Goal: Use online tool/utility: Utilize a website feature to perform a specific function

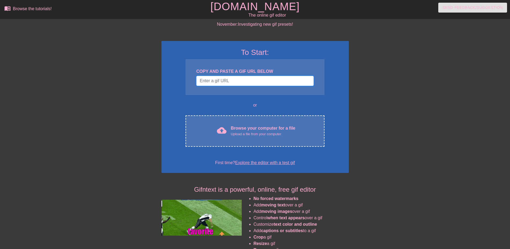
click at [246, 81] on input "Username" at bounding box center [254, 81] width 117 height 10
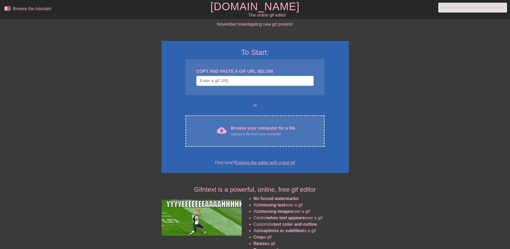
paste input "[URL][DOMAIN_NAME][DOMAIN_NAME]"
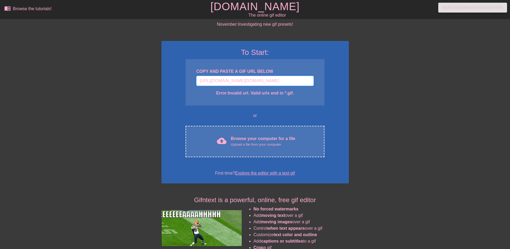
click at [254, 82] on input "[URL][DOMAIN_NAME][DOMAIN_NAME]" at bounding box center [254, 81] width 117 height 10
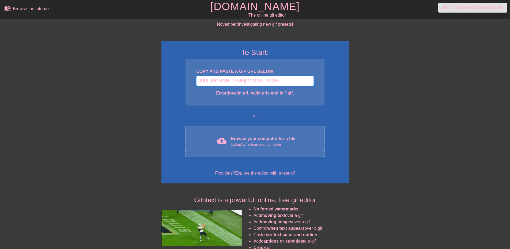
paste input "[DOMAIN_NAME][URL]"
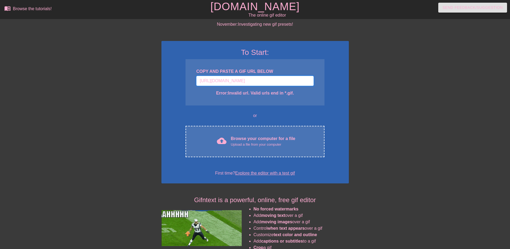
scroll to position [45, 0]
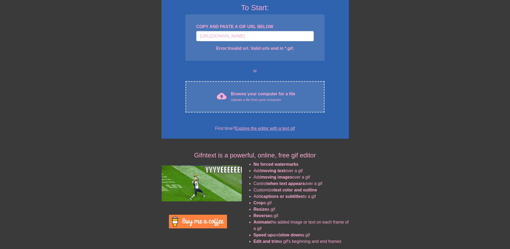
click at [249, 61] on div "To Start: COPY AND PASTE A GIF URL BELOW [URL][DOMAIN_NAME] Error: Invalid url.…" at bounding box center [254, 67] width 187 height 142
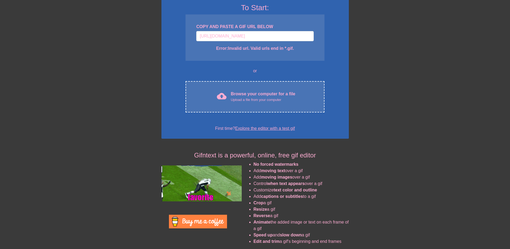
scroll to position [0, 0]
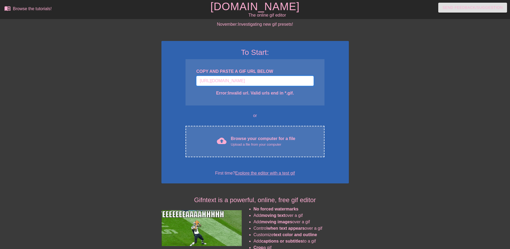
click at [259, 85] on input "[URL][DOMAIN_NAME]" at bounding box center [254, 81] width 117 height 10
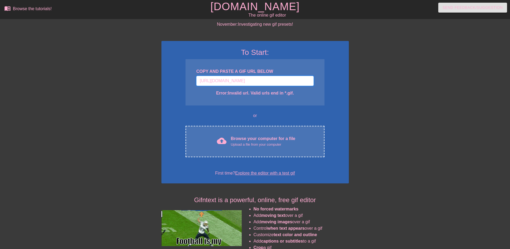
click at [282, 81] on input "[URL][DOMAIN_NAME]" at bounding box center [254, 81] width 117 height 10
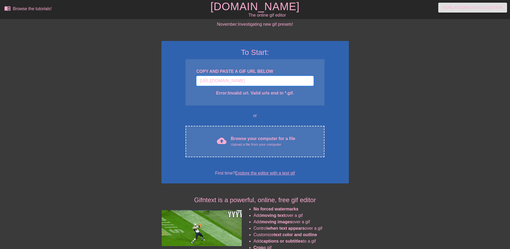
click at [282, 81] on input "[URL][DOMAIN_NAME]" at bounding box center [254, 81] width 117 height 10
paste input "[DOMAIN_NAME][URL][DOMAIN_NAME]"
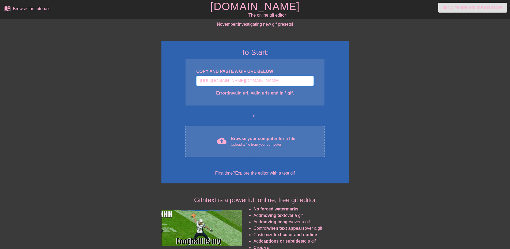
scroll to position [0, 221]
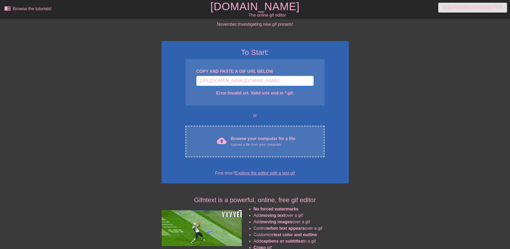
type input "[URL][DOMAIN_NAME][DOMAIN_NAME][DOMAIN_NAME]"
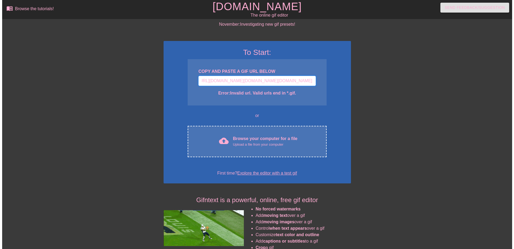
scroll to position [0, 216]
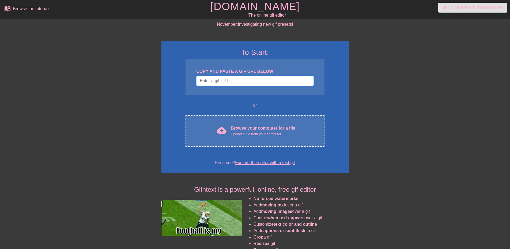
click at [261, 80] on input "Username" at bounding box center [254, 81] width 117 height 10
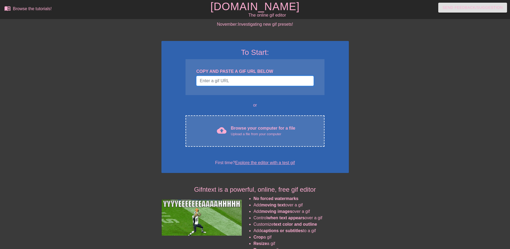
paste input "https://www.google.com/url?sa=i&url=https%3A%2F%2Ftenor.com%2Fview%2Fwhatever-g…"
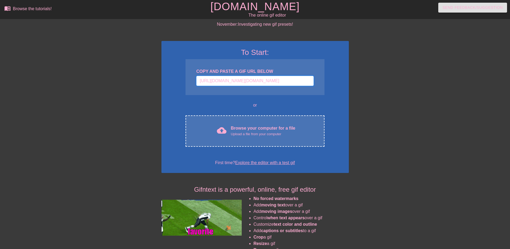
scroll to position [0, 466]
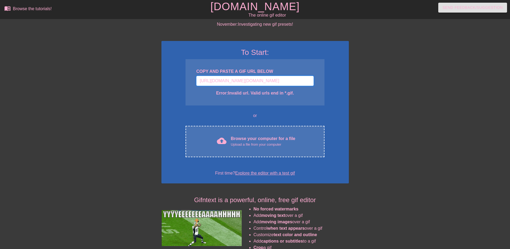
type input "https://www.google.com/url?sa=i&url=https%3A%2F%2Ftenor.com%2Fview%2Fwhatever-g…"
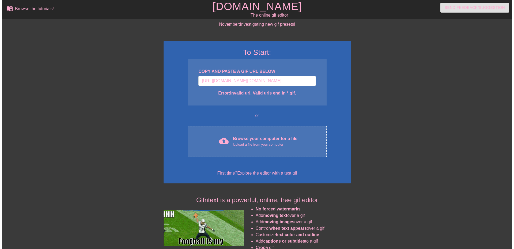
scroll to position [0, 0]
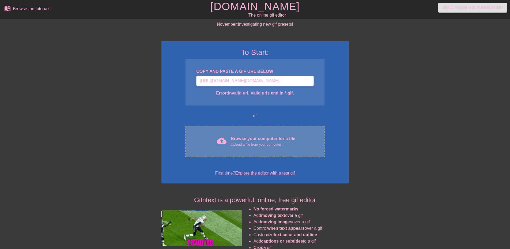
click at [248, 145] on div "Upload a file from your computer" at bounding box center [263, 144] width 65 height 5
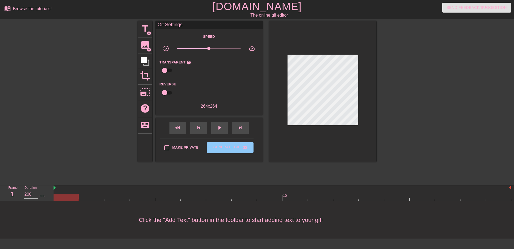
click at [461, 157] on div at bounding box center [423, 101] width 80 height 161
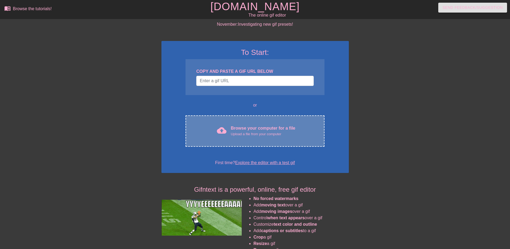
click at [280, 140] on div "cloud_upload Browse your computer for a file Upload a file from your computer C…" at bounding box center [255, 130] width 139 height 31
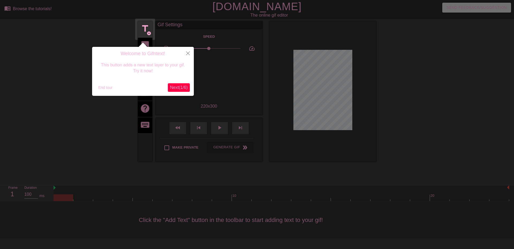
click at [175, 89] on span "Next ( 1 / 6 )" at bounding box center [179, 87] width 18 height 5
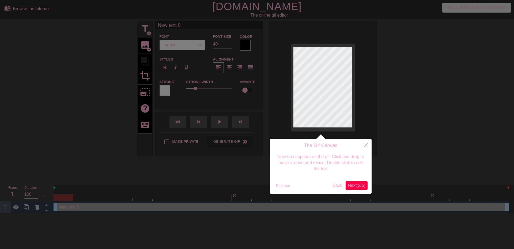
click at [351, 187] on span "Next ( 2 / 6 )" at bounding box center [357, 185] width 18 height 5
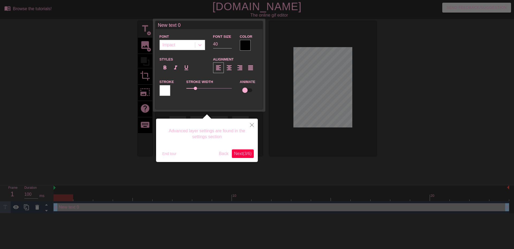
click at [249, 156] on button "Next ( 3 / 6 )" at bounding box center [243, 153] width 22 height 9
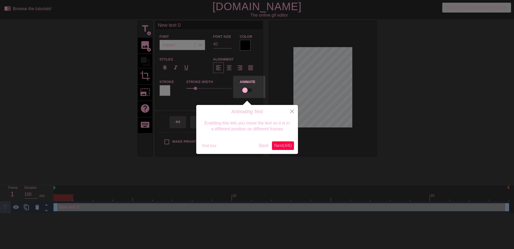
click at [287, 147] on span "Next ( 4 / 6 )" at bounding box center [283, 145] width 18 height 5
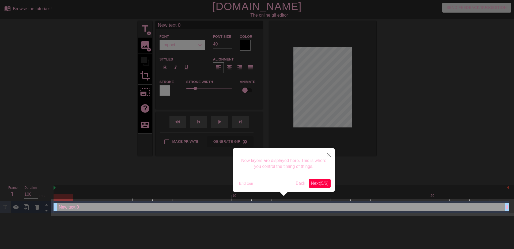
click at [315, 186] on span "Next ( 5 / 6 )" at bounding box center [320, 183] width 18 height 5
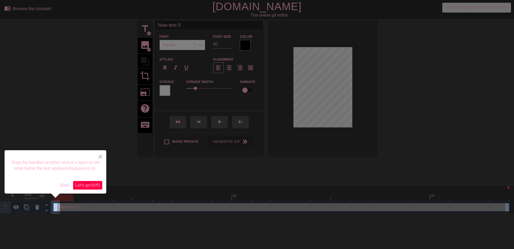
click at [93, 186] on span "Let's go! ( 6 / 6 )" at bounding box center [87, 185] width 25 height 5
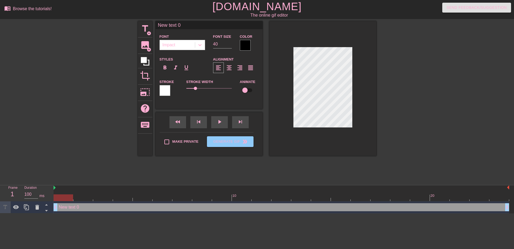
scroll to position [1, 1]
type input "C"
type textarea "C"
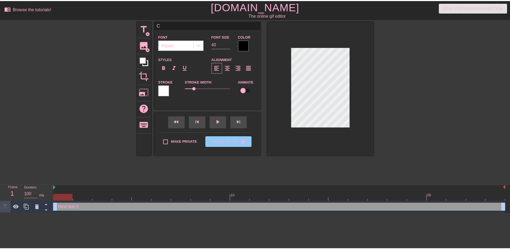
scroll to position [1, 1]
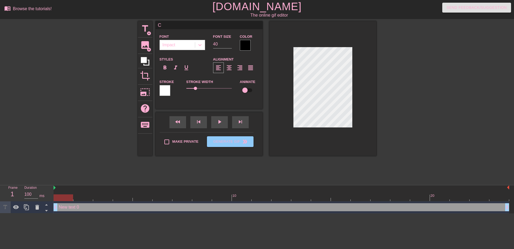
type input "Ch"
type textarea "Ch"
type input "Chu"
type textarea "Chu"
type input "Chud"
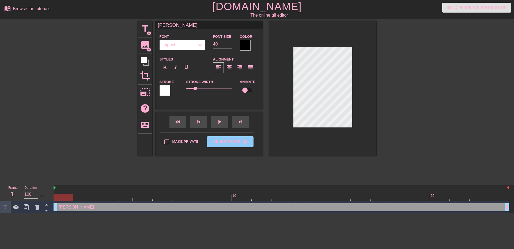
type textarea "Chud"
click at [386, 58] on div at bounding box center [423, 101] width 80 height 161
click at [200, 48] on div at bounding box center [200, 45] width 10 height 10
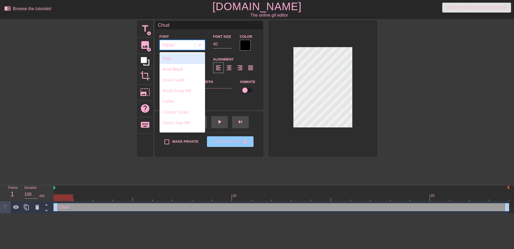
click at [199, 48] on div at bounding box center [200, 45] width 10 height 10
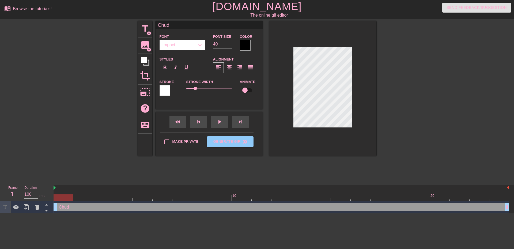
click at [170, 94] on div at bounding box center [165, 90] width 11 height 11
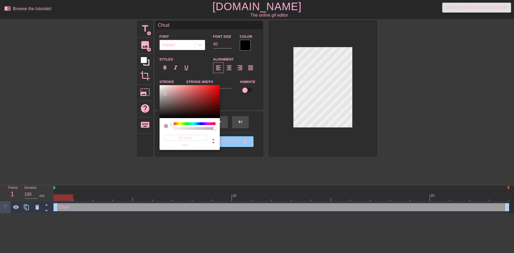
click at [165, 94] on div at bounding box center [190, 101] width 60 height 33
type input "#000000"
drag, startPoint x: 180, startPoint y: 112, endPoint x: 227, endPoint y: 130, distance: 50.9
click at [227, 130] on div "#000000 hex" at bounding box center [257, 126] width 514 height 253
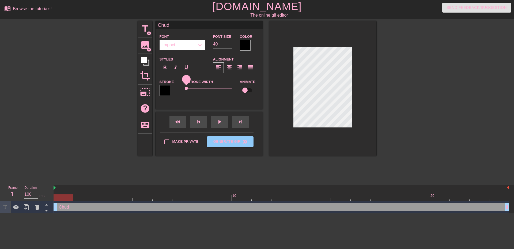
drag, startPoint x: 195, startPoint y: 88, endPoint x: 172, endPoint y: 89, distance: 23.6
click at [172, 89] on div "Stroke Stroke Width 0 Animate" at bounding box center [209, 89] width 107 height 22
click at [166, 91] on div at bounding box center [165, 90] width 11 height 11
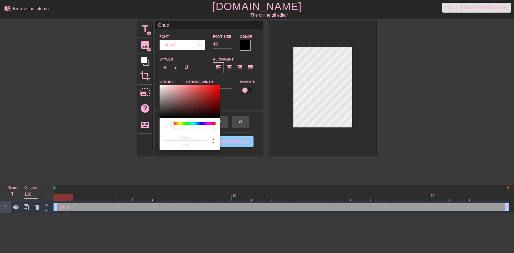
type input "#FFFFFF"
drag, startPoint x: 167, startPoint y: 98, endPoint x: 155, endPoint y: 76, distance: 25.3
click at [155, 76] on div "#FFFFFF hex" at bounding box center [257, 126] width 514 height 253
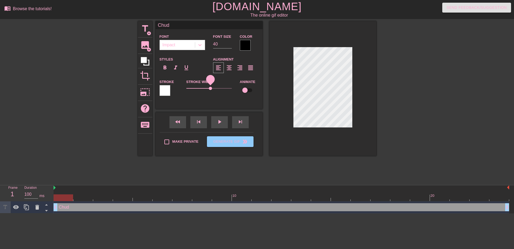
drag, startPoint x: 189, startPoint y: 88, endPoint x: 207, endPoint y: 92, distance: 18.9
click at [207, 92] on div "Stroke Width 2.65" at bounding box center [209, 89] width 54 height 22
drag, startPoint x: 206, startPoint y: 87, endPoint x: 231, endPoint y: 87, distance: 24.6
click at [203, 87] on span "1.75" at bounding box center [202, 88] width 3 height 3
click at [365, 60] on div at bounding box center [322, 88] width 107 height 135
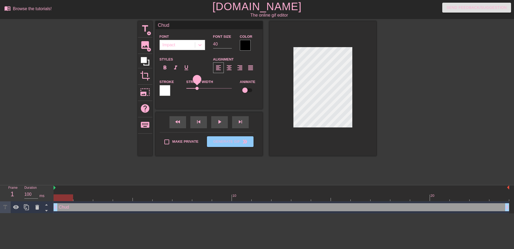
drag, startPoint x: 201, startPoint y: 88, endPoint x: 197, endPoint y: 89, distance: 3.2
click at [197, 89] on span "1.2" at bounding box center [209, 88] width 46 height 6
click at [183, 44] on div "Impact" at bounding box center [177, 45] width 35 height 10
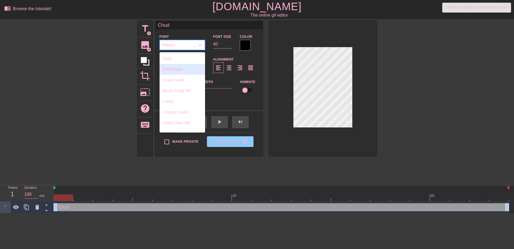
click at [184, 68] on div "Arial Black" at bounding box center [183, 69] width 46 height 11
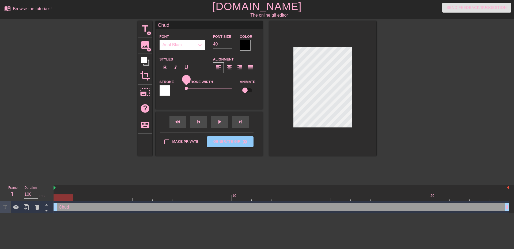
drag, startPoint x: 195, startPoint y: 88, endPoint x: 176, endPoint y: 87, distance: 19.8
click at [176, 87] on div "Stroke Stroke Width 0 Animate" at bounding box center [209, 89] width 107 height 22
click at [222, 46] on input "40" at bounding box center [222, 44] width 19 height 9
click at [229, 46] on input "39" at bounding box center [222, 44] width 19 height 9
click at [229, 46] on input "34" at bounding box center [222, 44] width 19 height 9
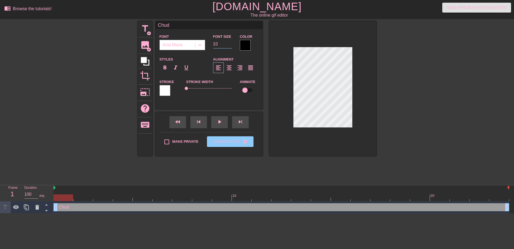
type input "33"
click at [229, 46] on input "33" at bounding box center [222, 44] width 19 height 9
click at [450, 82] on div at bounding box center [423, 101] width 80 height 161
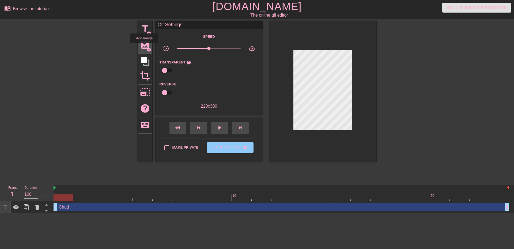
click at [144, 47] on span "image" at bounding box center [145, 45] width 10 height 10
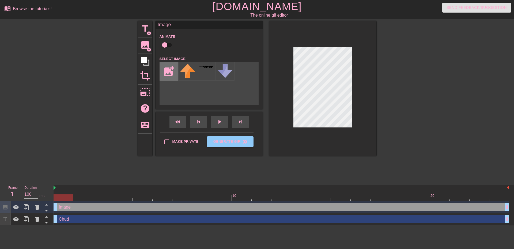
click at [171, 74] on input "file" at bounding box center [169, 71] width 18 height 18
click at [168, 75] on input "file" at bounding box center [169, 71] width 18 height 18
type input "C:\fakepath\maxresdefault.jpg"
click at [186, 68] on img at bounding box center [187, 68] width 15 height 9
click at [372, 63] on div at bounding box center [322, 88] width 107 height 135
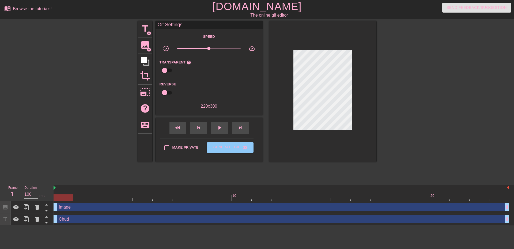
drag, startPoint x: 78, startPoint y: 220, endPoint x: 80, endPoint y: 205, distance: 15.1
click at [80, 205] on div "Image drag_handle drag_handle Chud drag_handle drag_handle" at bounding box center [284, 213] width 461 height 24
drag, startPoint x: 56, startPoint y: 220, endPoint x: 58, endPoint y: 209, distance: 10.6
click at [58, 209] on div "Image drag_handle drag_handle Chud drag_handle drag_handle" at bounding box center [284, 213] width 461 height 24
click at [47, 215] on icon at bounding box center [46, 216] width 7 height 7
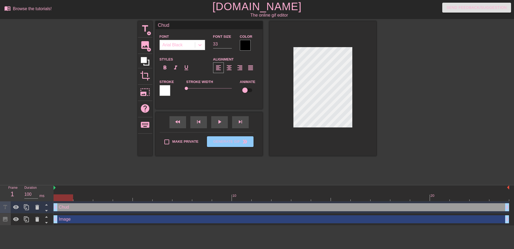
click at [406, 85] on div at bounding box center [423, 101] width 80 height 161
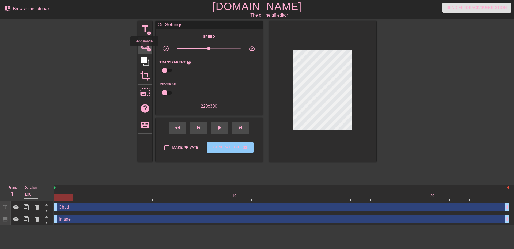
click at [144, 50] on div "image add_circle" at bounding box center [145, 45] width 14 height 16
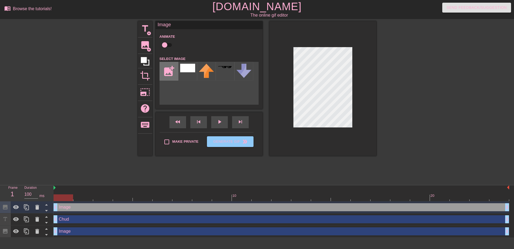
click at [168, 67] on input "file" at bounding box center [169, 71] width 18 height 18
type input "C:\fakepath\chud transparent.png"
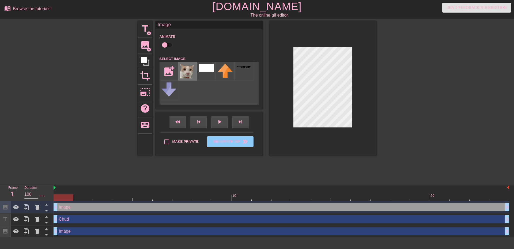
click at [190, 74] on img at bounding box center [187, 71] width 15 height 15
click at [105, 142] on div at bounding box center [91, 101] width 80 height 161
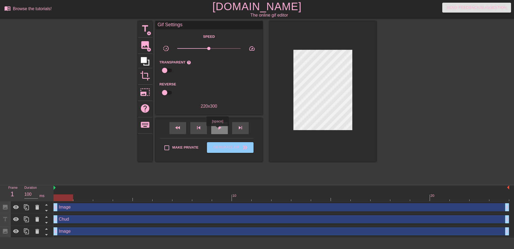
click at [217, 130] on span "play_arrow" at bounding box center [219, 128] width 6 height 6
click at [217, 130] on span "pause" at bounding box center [219, 128] width 6 height 6
click at [217, 130] on span "play_arrow" at bounding box center [219, 128] width 6 height 6
click at [217, 130] on span "pause" at bounding box center [219, 128] width 6 height 6
click at [217, 129] on span "play_arrow" at bounding box center [219, 128] width 6 height 6
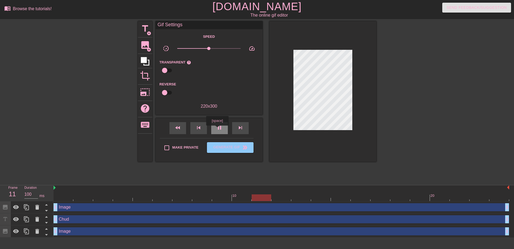
click at [217, 129] on span "pause" at bounding box center [219, 128] width 6 height 6
click at [217, 129] on span "play_arrow" at bounding box center [219, 128] width 6 height 6
click at [217, 130] on span "pause" at bounding box center [219, 128] width 6 height 6
click at [65, 200] on div at bounding box center [282, 197] width 456 height 7
click at [82, 198] on div at bounding box center [282, 197] width 456 height 7
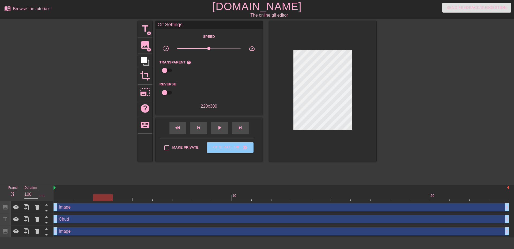
click at [102, 200] on div at bounding box center [282, 197] width 456 height 7
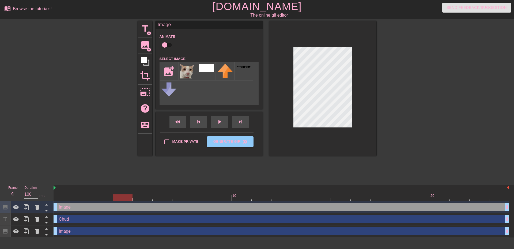
click at [124, 199] on div at bounding box center [282, 197] width 456 height 7
click at [144, 199] on div at bounding box center [282, 197] width 456 height 7
click at [159, 199] on div at bounding box center [282, 197] width 456 height 7
click at [186, 198] on div at bounding box center [282, 197] width 456 height 7
click at [204, 201] on div at bounding box center [282, 197] width 456 height 7
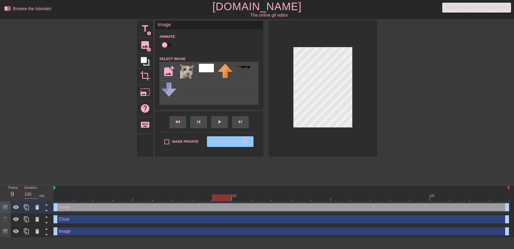
click at [222, 197] on div at bounding box center [282, 197] width 456 height 7
click at [246, 198] on div at bounding box center [282, 197] width 456 height 7
click at [266, 199] on div at bounding box center [282, 197] width 456 height 7
click at [285, 199] on div at bounding box center [282, 197] width 456 height 7
click at [303, 199] on div at bounding box center [282, 197] width 456 height 7
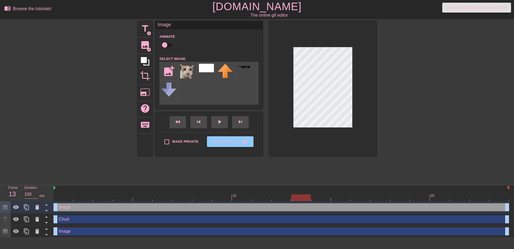
click at [318, 196] on div at bounding box center [282, 197] width 456 height 7
click at [345, 199] on div at bounding box center [282, 197] width 456 height 7
click at [359, 197] on div at bounding box center [282, 197] width 456 height 7
click at [378, 197] on div at bounding box center [282, 197] width 456 height 7
click at [401, 200] on div at bounding box center [282, 197] width 456 height 7
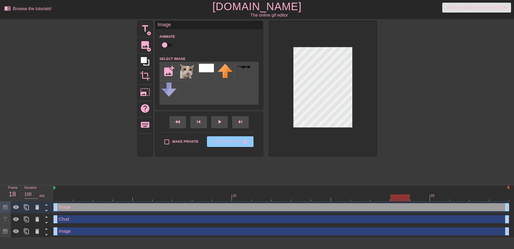
click at [417, 197] on div at bounding box center [282, 197] width 456 height 7
click at [435, 198] on div at bounding box center [282, 197] width 456 height 7
click at [454, 199] on div at bounding box center [282, 197] width 456 height 7
click at [479, 199] on div at bounding box center [282, 197] width 456 height 7
click at [315, 144] on div at bounding box center [322, 88] width 107 height 135
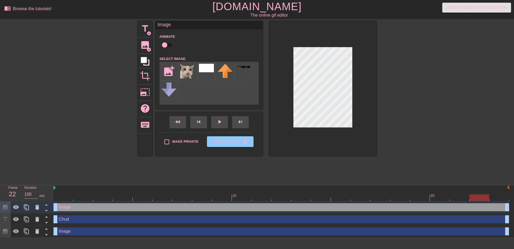
click at [496, 196] on div at bounding box center [282, 197] width 456 height 7
click at [381, 109] on div "title add_circle image add_circle crop photo_size_select_large help keyboard Im…" at bounding box center [257, 101] width 514 height 161
click at [168, 43] on input "checkbox" at bounding box center [164, 45] width 31 height 10
checkbox input "true"
click at [221, 119] on div "fast_rewind skip_previous play_arrow skip_next" at bounding box center [208, 122] width 87 height 20
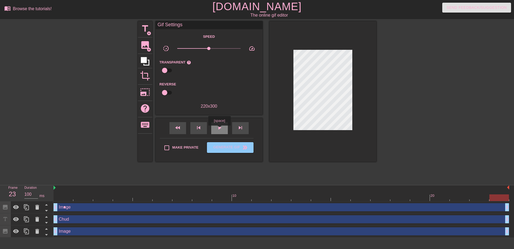
click at [219, 129] on span "play_arrow" at bounding box center [219, 128] width 6 height 6
click at [217, 131] on div "pause" at bounding box center [219, 128] width 17 height 12
click at [280, 210] on div "Image drag_handle drag_handle" at bounding box center [282, 207] width 456 height 8
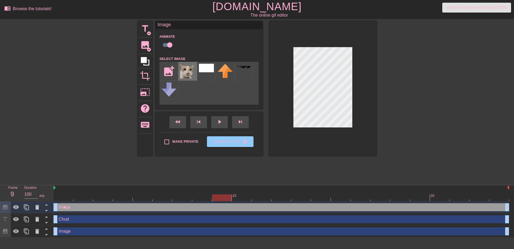
click at [185, 73] on img at bounding box center [187, 71] width 15 height 15
click at [35, 209] on icon at bounding box center [37, 207] width 6 height 6
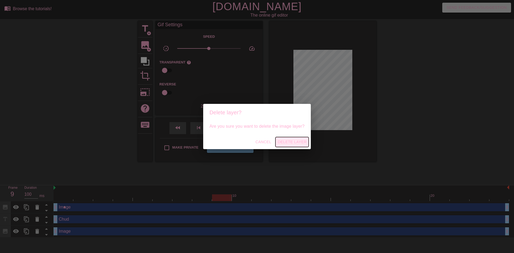
click at [292, 141] on span "Delete Layer" at bounding box center [292, 142] width 29 height 7
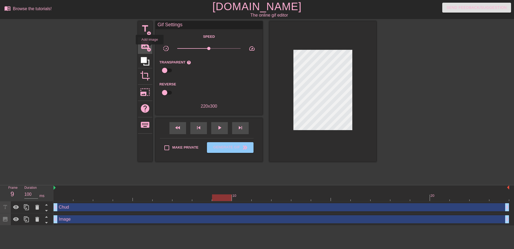
click at [150, 48] on span "add_circle" at bounding box center [149, 49] width 5 height 5
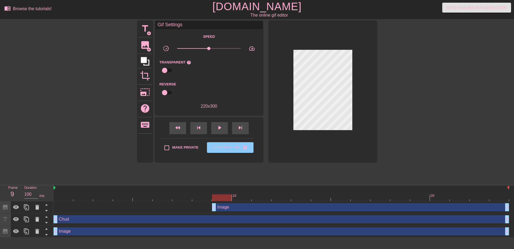
click at [65, 201] on div "10 20" at bounding box center [282, 193] width 456 height 16
click at [64, 201] on div "10 20" at bounding box center [282, 193] width 456 height 16
click at [63, 196] on div at bounding box center [282, 197] width 456 height 7
click at [240, 211] on div "Image drag_handle drag_handle" at bounding box center [360, 207] width 297 height 8
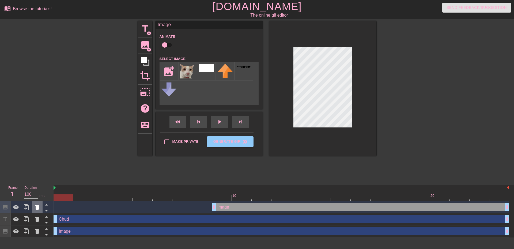
click at [36, 206] on icon at bounding box center [37, 207] width 4 height 5
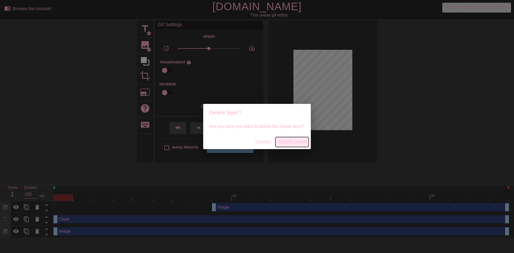
click at [298, 140] on span "Delete Layer" at bounding box center [292, 142] width 29 height 7
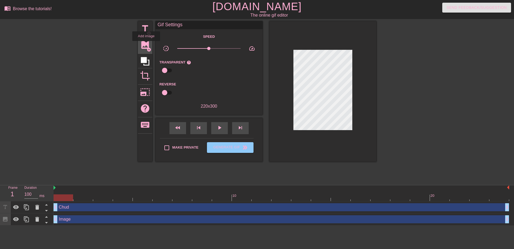
click at [146, 45] on span "image" at bounding box center [145, 45] width 10 height 10
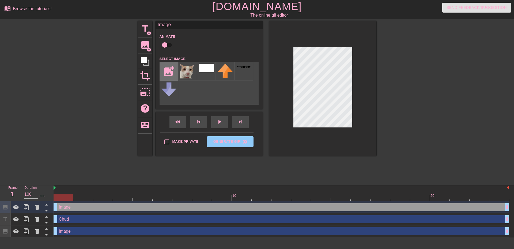
click at [177, 73] on input "file" at bounding box center [169, 71] width 18 height 18
click at [182, 72] on img at bounding box center [187, 71] width 15 height 15
click at [80, 200] on div at bounding box center [282, 197] width 456 height 7
click at [185, 71] on img at bounding box center [187, 71] width 15 height 15
click at [148, 45] on span "image" at bounding box center [145, 45] width 10 height 10
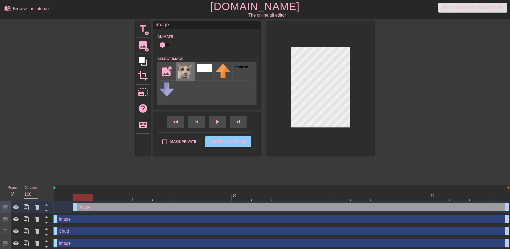
click at [182, 70] on img at bounding box center [185, 71] width 15 height 15
click at [73, 219] on div "Image drag_handle drag_handle" at bounding box center [282, 219] width 456 height 8
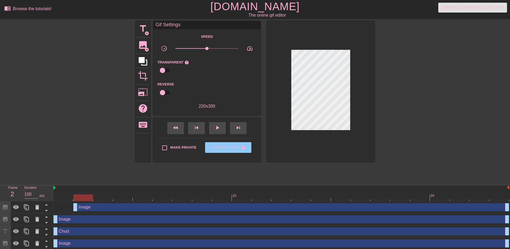
click at [65, 208] on div "Image drag_handle drag_handle" at bounding box center [282, 207] width 456 height 8
click at [105, 219] on div "Image drag_handle drag_handle" at bounding box center [282, 219] width 456 height 8
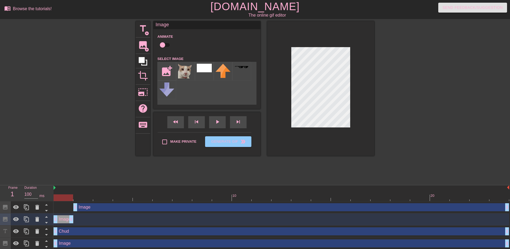
drag, startPoint x: 507, startPoint y: 219, endPoint x: 76, endPoint y: 221, distance: 431.4
click at [76, 221] on div "Image drag_handle drag_handle" at bounding box center [282, 219] width 456 height 8
click at [86, 209] on div "Image drag_handle drag_handle" at bounding box center [291, 207] width 436 height 8
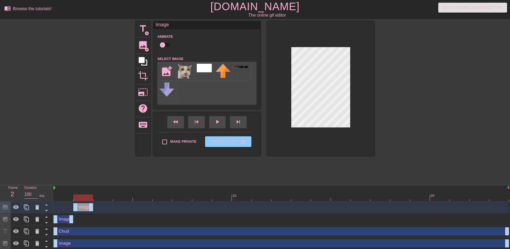
drag, startPoint x: 505, startPoint y: 210, endPoint x: 91, endPoint y: 213, distance: 414.3
click at [91, 213] on div "Image drag_handle drag_handle" at bounding box center [282, 207] width 456 height 12
click at [64, 217] on div "Image drag_handle drag_handle" at bounding box center [64, 219] width 20 height 8
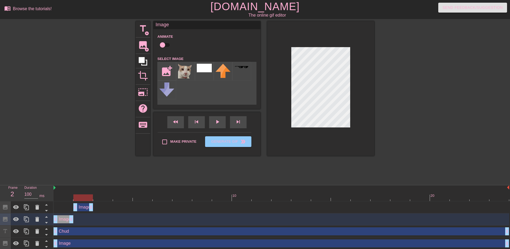
click at [85, 209] on div "Image drag_handle drag_handle" at bounding box center [83, 207] width 20 height 8
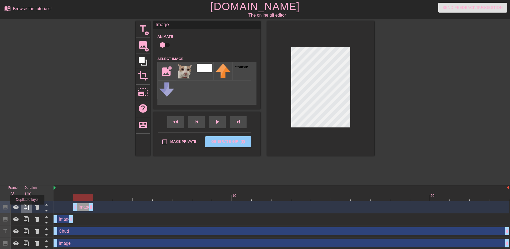
click at [27, 208] on icon at bounding box center [26, 207] width 6 height 6
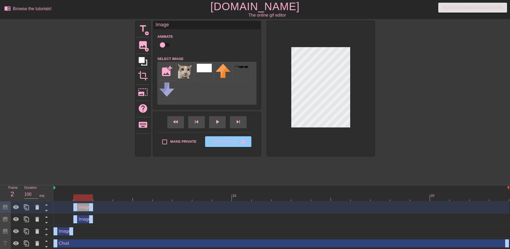
click at [100, 201] on div "Image drag_handle drag_handle" at bounding box center [282, 207] width 456 height 12
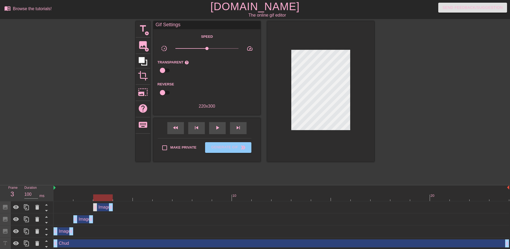
drag, startPoint x: 81, startPoint y: 206, endPoint x: 96, endPoint y: 205, distance: 14.5
click at [96, 205] on div "Image drag_handle drag_handle" at bounding box center [103, 207] width 20 height 8
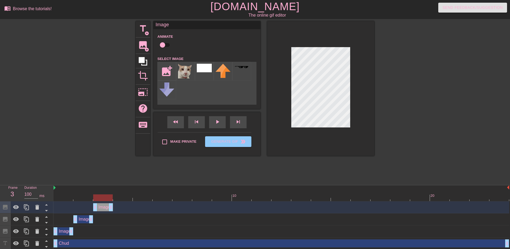
click at [120, 199] on div at bounding box center [282, 197] width 456 height 7
click at [99, 197] on div at bounding box center [282, 197] width 456 height 7
click at [26, 209] on icon at bounding box center [26, 207] width 5 height 6
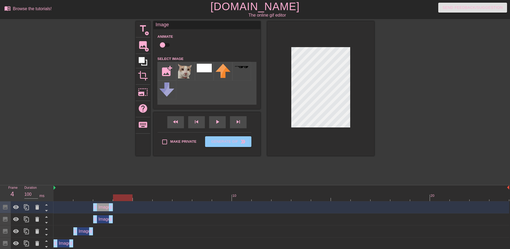
click at [123, 198] on div at bounding box center [282, 197] width 456 height 7
drag, startPoint x: 103, startPoint y: 206, endPoint x: 116, endPoint y: 206, distance: 13.4
click at [116, 206] on div "Image drag_handle drag_handle" at bounding box center [123, 207] width 20 height 8
click at [27, 210] on icon at bounding box center [26, 207] width 5 height 6
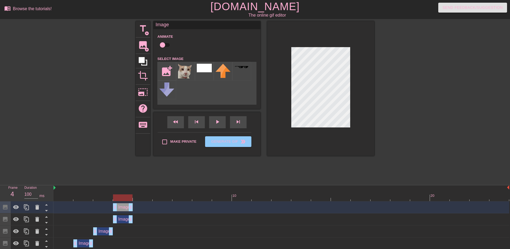
click at [141, 198] on div at bounding box center [282, 197] width 456 height 7
drag, startPoint x: 123, startPoint y: 206, endPoint x: 138, endPoint y: 205, distance: 14.7
click at [138, 205] on div "Image drag_handle drag_handle" at bounding box center [143, 207] width 20 height 8
click at [24, 208] on icon at bounding box center [26, 207] width 5 height 6
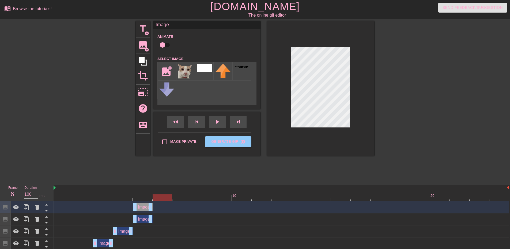
drag, startPoint x: 148, startPoint y: 199, endPoint x: 157, endPoint y: 198, distance: 8.9
click at [157, 198] on div at bounding box center [163, 197] width 20 height 7
drag, startPoint x: 143, startPoint y: 204, endPoint x: 149, endPoint y: 205, distance: 6.4
click at [149, 205] on div "Image drag_handle drag_handle" at bounding box center [143, 207] width 20 height 8
drag, startPoint x: 140, startPoint y: 208, endPoint x: 154, endPoint y: 208, distance: 14.2
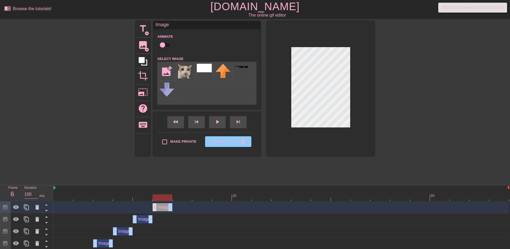
click at [154, 208] on div "Image drag_handle drag_handle" at bounding box center [163, 207] width 20 height 8
click at [23, 207] on div at bounding box center [26, 207] width 11 height 12
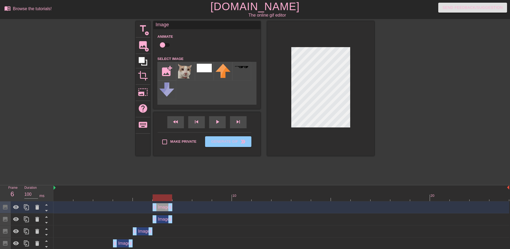
click at [165, 199] on div at bounding box center [163, 197] width 20 height 7
drag, startPoint x: 161, startPoint y: 206, endPoint x: 175, endPoint y: 205, distance: 14.2
click at [175, 205] on div "Image drag_handle drag_handle" at bounding box center [182, 207] width 20 height 8
click at [25, 206] on icon at bounding box center [26, 207] width 6 height 6
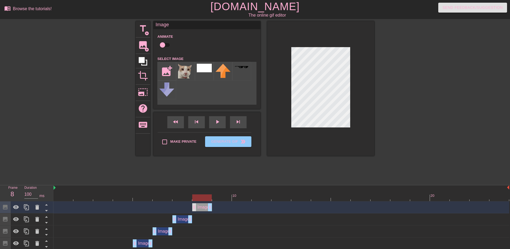
drag, startPoint x: 186, startPoint y: 209, endPoint x: 196, endPoint y: 208, distance: 9.4
click at [195, 208] on div "Image drag_handle drag_handle" at bounding box center [202, 207] width 20 height 8
click at [30, 209] on div at bounding box center [26, 207] width 11 height 12
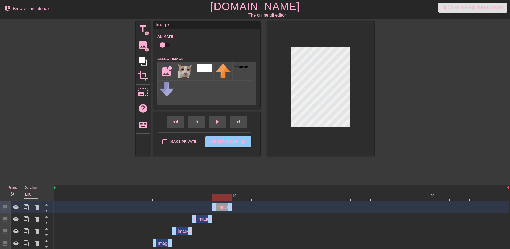
drag, startPoint x: 203, startPoint y: 208, endPoint x: 217, endPoint y: 207, distance: 13.4
click at [217, 207] on div "Image drag_handle drag_handle" at bounding box center [222, 207] width 20 height 8
click at [212, 120] on div "fast_rewind skip_previous play_arrow skip_next" at bounding box center [206, 122] width 87 height 20
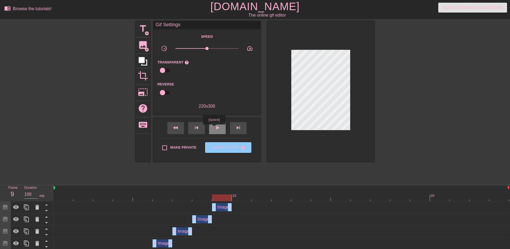
click at [214, 128] on div "play_arrow" at bounding box center [217, 128] width 17 height 12
click at [212, 130] on div "pause" at bounding box center [217, 128] width 17 height 12
click at [219, 201] on div at bounding box center [282, 197] width 456 height 7
click at [30, 209] on div at bounding box center [26, 207] width 11 height 12
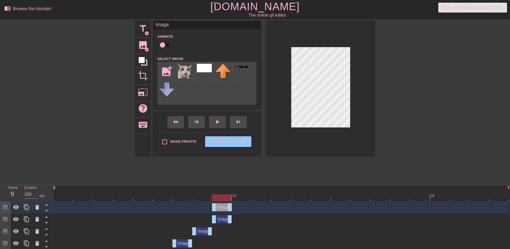
click at [221, 200] on div at bounding box center [222, 197] width 20 height 7
drag, startPoint x: 221, startPoint y: 206, endPoint x: 234, endPoint y: 204, distance: 13.1
click at [234, 204] on div "Image drag_handle drag_handle" at bounding box center [242, 207] width 20 height 8
click at [24, 208] on icon at bounding box center [26, 207] width 6 height 6
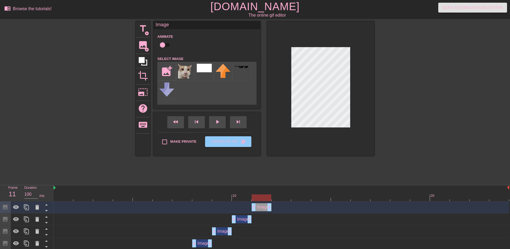
drag, startPoint x: 246, startPoint y: 206, endPoint x: 256, endPoint y: 204, distance: 9.7
click at [256, 204] on div "Image drag_handle drag_handle" at bounding box center [262, 207] width 20 height 8
drag, startPoint x: 24, startPoint y: 208, endPoint x: 138, endPoint y: 199, distance: 115.2
click at [24, 208] on icon at bounding box center [26, 207] width 6 height 6
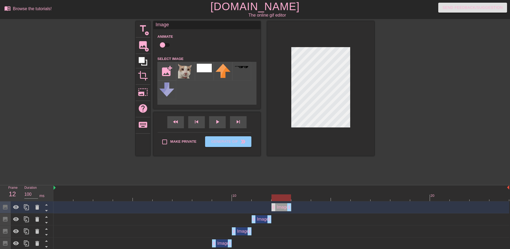
drag, startPoint x: 260, startPoint y: 209, endPoint x: 276, endPoint y: 205, distance: 16.2
click at [276, 205] on div "Image drag_handle drag_handle" at bounding box center [282, 207] width 20 height 8
click at [28, 212] on div at bounding box center [26, 207] width 11 height 12
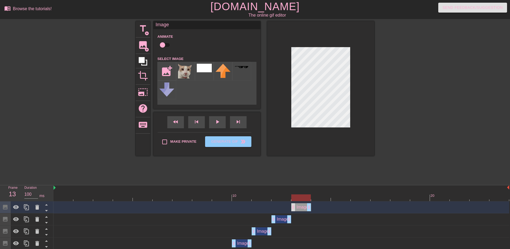
drag, startPoint x: 287, startPoint y: 207, endPoint x: 296, endPoint y: 207, distance: 9.1
click at [296, 207] on div "Image drag_handle drag_handle" at bounding box center [301, 207] width 20 height 8
click at [25, 207] on icon at bounding box center [26, 207] width 6 height 6
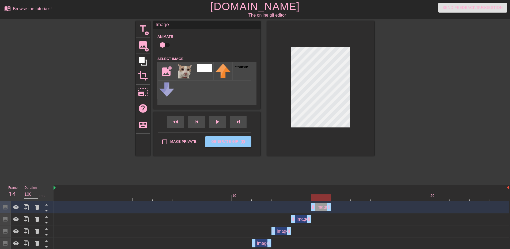
drag, startPoint x: 302, startPoint y: 208, endPoint x: 317, endPoint y: 198, distance: 17.7
click at [315, 206] on div "Image drag_handle drag_handle" at bounding box center [321, 207] width 20 height 8
click at [26, 208] on icon at bounding box center [26, 207] width 6 height 6
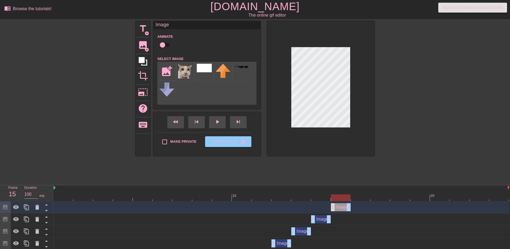
drag, startPoint x: 318, startPoint y: 207, endPoint x: 334, endPoint y: 205, distance: 15.7
click at [334, 205] on div "Image drag_handle drag_handle" at bounding box center [341, 207] width 20 height 8
click at [25, 210] on icon at bounding box center [26, 207] width 5 height 6
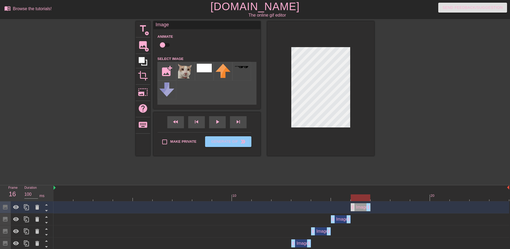
drag, startPoint x: 343, startPoint y: 209, endPoint x: 355, endPoint y: 207, distance: 12.0
click at [355, 207] on div "Image drag_handle drag_handle" at bounding box center [361, 207] width 20 height 8
click at [28, 205] on icon at bounding box center [26, 207] width 6 height 6
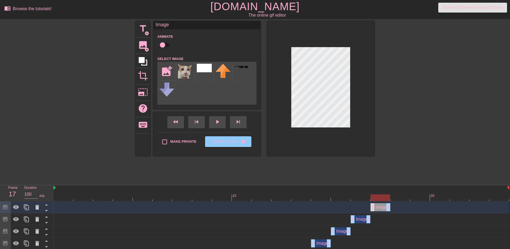
drag, startPoint x: 363, startPoint y: 209, endPoint x: 374, endPoint y: 208, distance: 11.4
click at [374, 208] on div "Image drag_handle drag_handle" at bounding box center [381, 207] width 20 height 8
click at [24, 209] on icon at bounding box center [26, 207] width 5 height 6
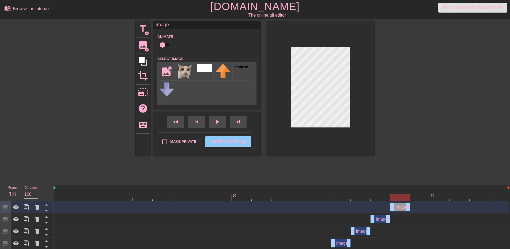
drag, startPoint x: 381, startPoint y: 208, endPoint x: 397, endPoint y: 206, distance: 15.9
click at [397, 206] on div "Image drag_handle drag_handle" at bounding box center [400, 207] width 20 height 8
click at [25, 211] on div at bounding box center [26, 207] width 11 height 12
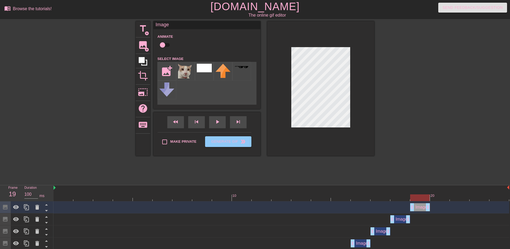
drag, startPoint x: 398, startPoint y: 209, endPoint x: 409, endPoint y: 206, distance: 11.2
click at [409, 206] on div "Image drag_handle drag_handle" at bounding box center [282, 207] width 456 height 8
click at [26, 209] on icon at bounding box center [26, 207] width 6 height 6
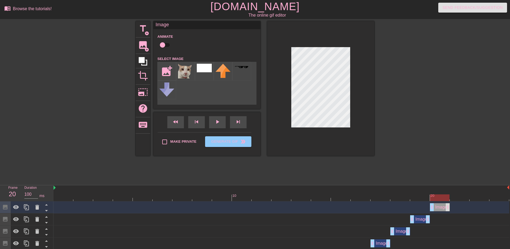
drag, startPoint x: 424, startPoint y: 207, endPoint x: 430, endPoint y: 206, distance: 5.7
click at [430, 206] on div "Image drag_handle drag_handle" at bounding box center [282, 207] width 456 height 8
click at [27, 206] on icon at bounding box center [26, 207] width 5 height 6
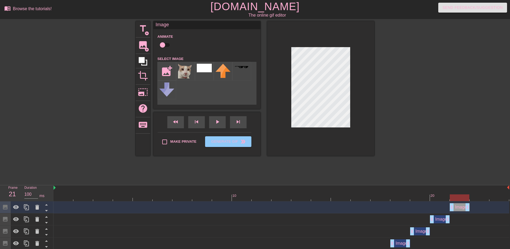
drag, startPoint x: 442, startPoint y: 209, endPoint x: 457, endPoint y: 208, distance: 15.1
click at [457, 208] on div "Image drag_handle drag_handle" at bounding box center [460, 207] width 20 height 8
click at [20, 205] on div at bounding box center [16, 207] width 11 height 12
click at [16, 206] on icon at bounding box center [16, 207] width 6 height 5
click at [23, 208] on icon at bounding box center [26, 207] width 6 height 6
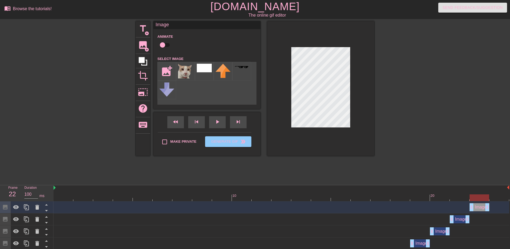
drag, startPoint x: 461, startPoint y: 209, endPoint x: 476, endPoint y: 208, distance: 15.6
click at [476, 208] on div "Image drag_handle drag_handle" at bounding box center [480, 207] width 20 height 8
click at [26, 208] on icon at bounding box center [26, 207] width 6 height 6
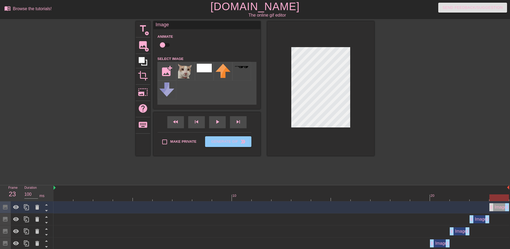
drag, startPoint x: 477, startPoint y: 210, endPoint x: 489, endPoint y: 209, distance: 12.6
click at [489, 209] on div "Image drag_handle drag_handle" at bounding box center [499, 207] width 20 height 8
click at [291, 92] on div at bounding box center [320, 88] width 107 height 135
click at [353, 82] on div at bounding box center [320, 88] width 107 height 135
click at [288, 96] on div at bounding box center [320, 88] width 107 height 135
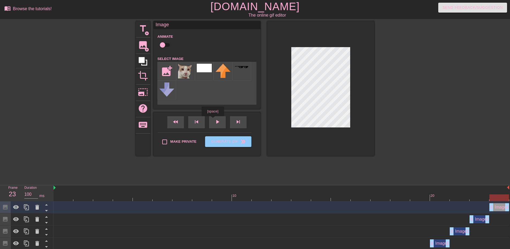
click at [213, 120] on div "fast_rewind skip_previous play_arrow skip_next" at bounding box center [206, 122] width 87 height 20
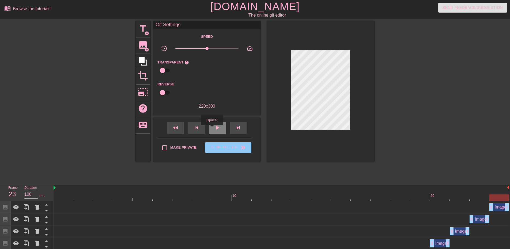
click at [220, 128] on span "play_arrow" at bounding box center [217, 128] width 6 height 6
click at [223, 150] on button "Generate Gif double_arrow" at bounding box center [228, 147] width 46 height 11
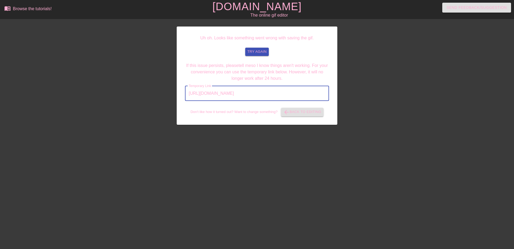
click at [255, 94] on input "https://www.gifntext.com/temp_generations/IXZe2BbL.gif" at bounding box center [257, 93] width 144 height 15
drag, startPoint x: 255, startPoint y: 94, endPoint x: 206, endPoint y: 97, distance: 49.6
click at [206, 97] on input "https://www.gifntext.com/temp_generations/IXZe2BbL.gif" at bounding box center [257, 93] width 144 height 15
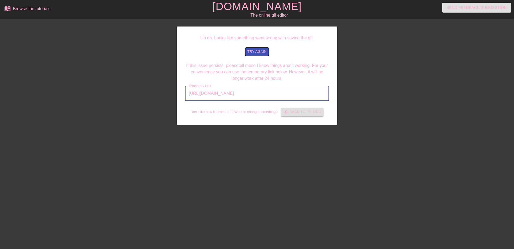
click at [254, 53] on span "try again" at bounding box center [256, 52] width 19 height 6
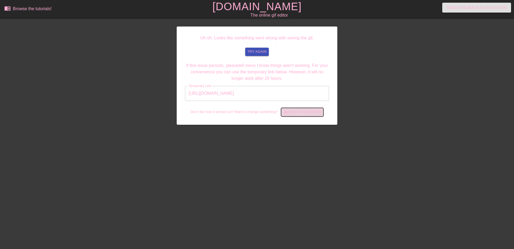
click at [292, 115] on span "arrow_back Back to Editing" at bounding box center [302, 112] width 38 height 6
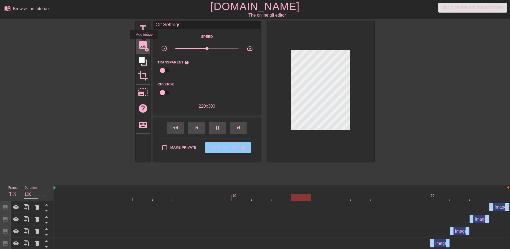
click at [144, 43] on span "image" at bounding box center [143, 45] width 10 height 10
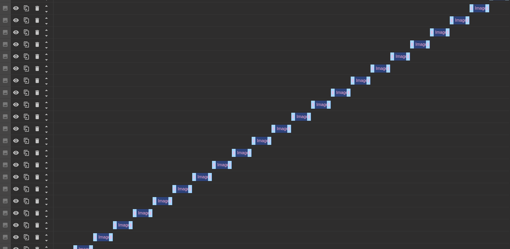
scroll to position [267, 0]
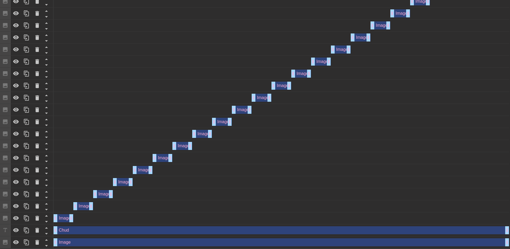
click at [60, 220] on div "Image drag_handle drag_handle" at bounding box center [64, 218] width 20 height 8
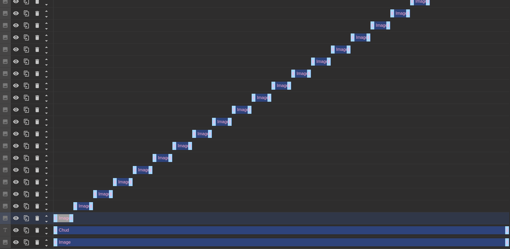
click at [65, 217] on div "Image drag_handle drag_handle" at bounding box center [64, 218] width 20 height 8
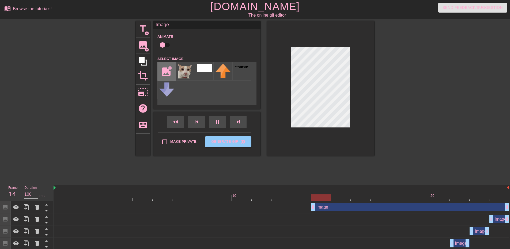
click at [168, 72] on input "file" at bounding box center [167, 71] width 18 height 18
type input "C:\fakepath\eyes.webp"
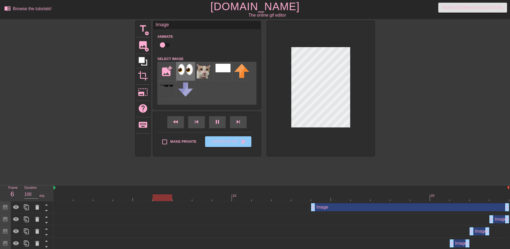
click at [183, 72] on img at bounding box center [185, 70] width 15 height 12
click at [189, 73] on img at bounding box center [185, 70] width 15 height 12
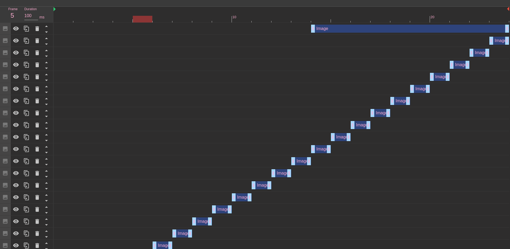
scroll to position [89, 0]
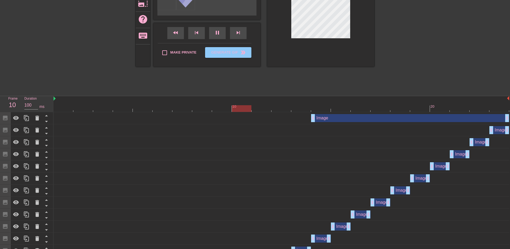
click at [322, 118] on div "Image drag_handle drag_handle" at bounding box center [410, 118] width 198 height 8
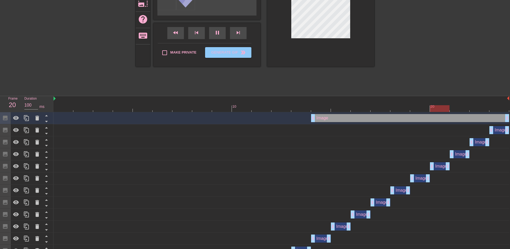
scroll to position [0, 0]
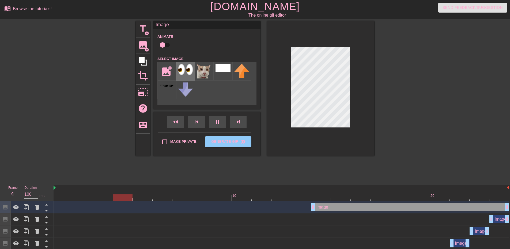
click at [190, 71] on img at bounding box center [185, 70] width 15 height 12
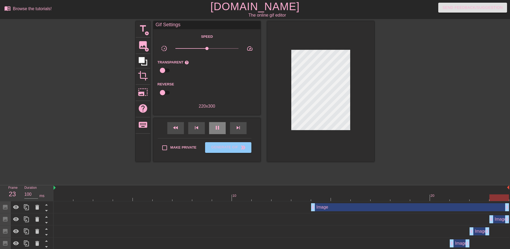
click at [220, 121] on div "fast_rewind skip_previous pause skip_next" at bounding box center [206, 128] width 87 height 20
click at [71, 199] on div at bounding box center [282, 197] width 456 height 7
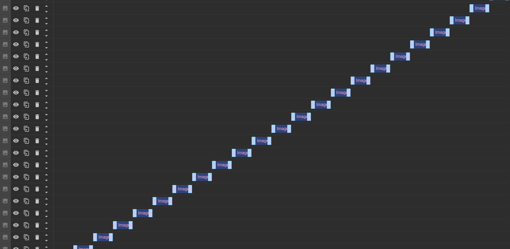
scroll to position [267, 0]
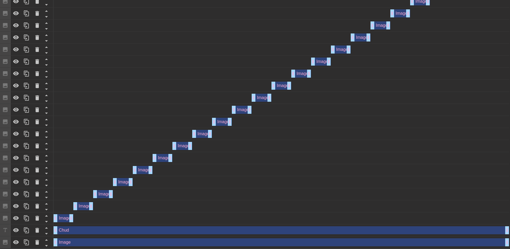
drag, startPoint x: 317, startPoint y: 74, endPoint x: 59, endPoint y: 206, distance: 289.8
click at [59, 206] on div "Image drag_handle drag_handle Image drag_handle drag_handle Image drag_handle d…" at bounding box center [282, 91] width 457 height 313
click at [60, 219] on div "Image drag_handle drag_handle" at bounding box center [64, 218] width 20 height 8
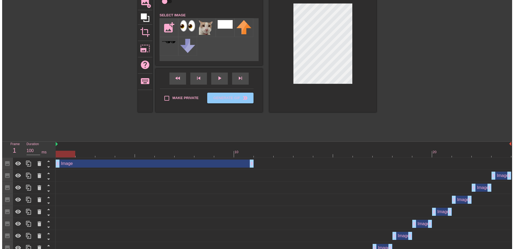
scroll to position [0, 0]
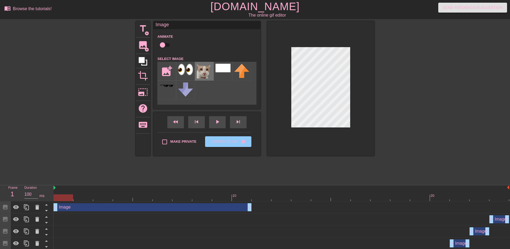
click at [204, 69] on img at bounding box center [204, 71] width 15 height 15
click at [92, 209] on div "Image drag_handle drag_handle" at bounding box center [153, 207] width 198 height 8
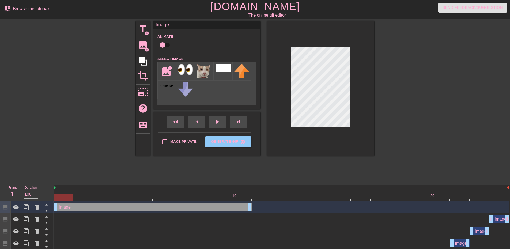
click at [365, 100] on div at bounding box center [320, 88] width 107 height 135
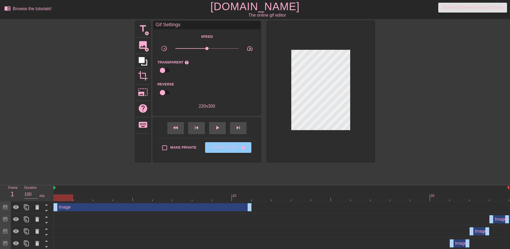
click at [75, 208] on div "Image drag_handle drag_handle" at bounding box center [153, 207] width 198 height 8
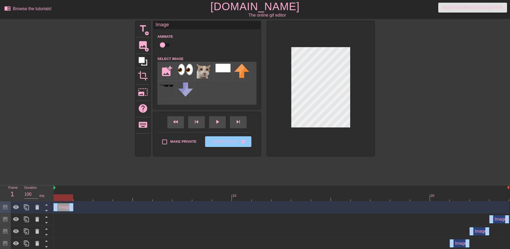
drag, startPoint x: 249, startPoint y: 209, endPoint x: 74, endPoint y: 214, distance: 175.2
click at [29, 209] on icon at bounding box center [26, 207] width 5 height 6
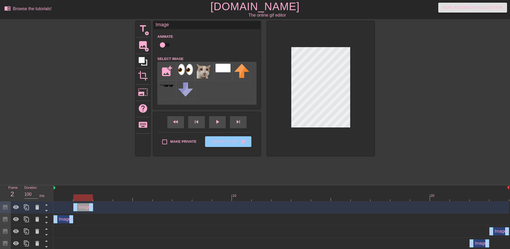
drag, startPoint x: 65, startPoint y: 209, endPoint x: 79, endPoint y: 209, distance: 14.5
click at [79, 209] on div "Image drag_handle drag_handle" at bounding box center [83, 207] width 20 height 8
click at [29, 210] on icon at bounding box center [26, 207] width 6 height 6
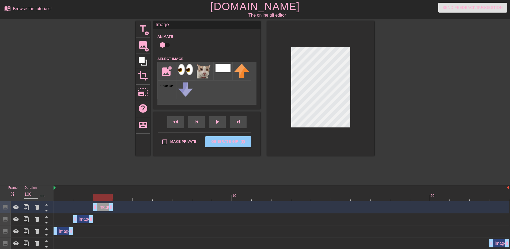
drag, startPoint x: 85, startPoint y: 209, endPoint x: 100, endPoint y: 209, distance: 14.5
click at [100, 209] on div "Image drag_handle drag_handle" at bounding box center [103, 207] width 20 height 8
click at [28, 206] on icon at bounding box center [26, 207] width 5 height 6
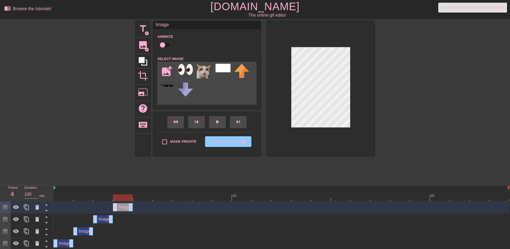
drag, startPoint x: 102, startPoint y: 208, endPoint x: 114, endPoint y: 207, distance: 12.1
click at [114, 207] on div "Image drag_handle drag_handle" at bounding box center [123, 207] width 20 height 8
click at [27, 206] on icon at bounding box center [26, 207] width 6 height 6
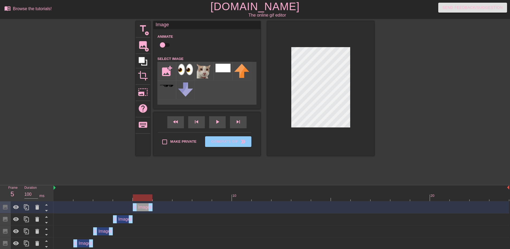
drag, startPoint x: 122, startPoint y: 208, endPoint x: 138, endPoint y: 203, distance: 16.2
click at [138, 203] on div "Image drag_handle drag_handle" at bounding box center [143, 207] width 20 height 8
click at [355, 92] on div at bounding box center [320, 88] width 107 height 135
click at [359, 103] on div at bounding box center [320, 88] width 107 height 135
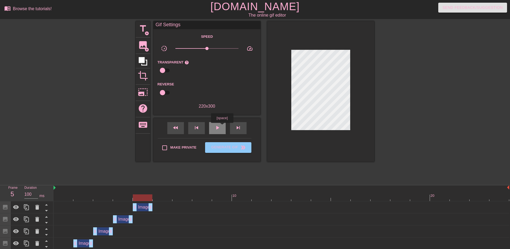
click at [222, 127] on div "play_arrow" at bounding box center [217, 128] width 17 height 12
click at [218, 129] on span "pause" at bounding box center [217, 128] width 6 height 6
click at [142, 199] on div at bounding box center [282, 197] width 456 height 7
click at [141, 210] on div "Image drag_handle drag_handle" at bounding box center [143, 207] width 20 height 8
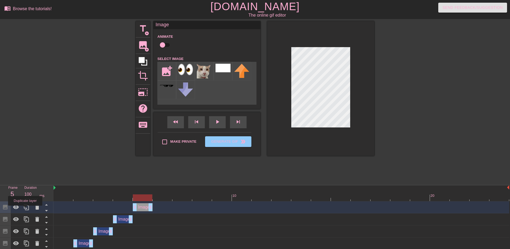
click at [25, 209] on icon at bounding box center [26, 207] width 6 height 6
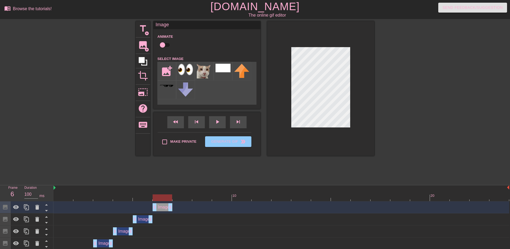
drag, startPoint x: 143, startPoint y: 208, endPoint x: 159, endPoint y: 206, distance: 16.4
click at [159, 206] on div "Image drag_handle drag_handle" at bounding box center [163, 207] width 20 height 8
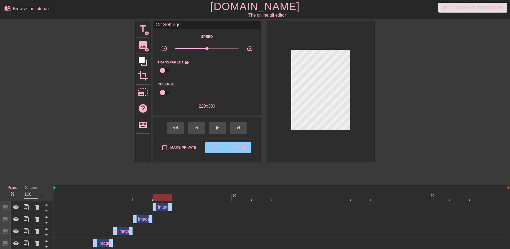
click at [164, 208] on div "Image drag_handle drag_handle" at bounding box center [163, 207] width 20 height 8
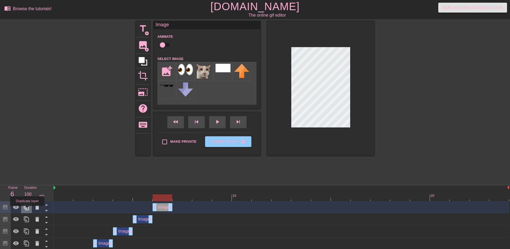
click at [27, 210] on icon at bounding box center [26, 207] width 6 height 6
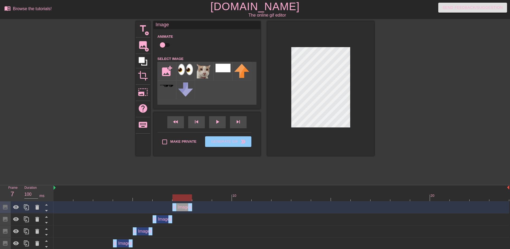
drag, startPoint x: 164, startPoint y: 210, endPoint x: 177, endPoint y: 209, distance: 13.4
click at [177, 209] on div "Image drag_handle drag_handle" at bounding box center [182, 207] width 20 height 8
click at [353, 100] on div at bounding box center [320, 88] width 107 height 135
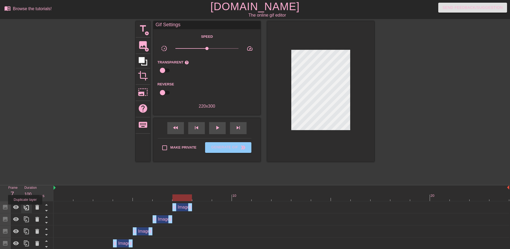
click at [25, 208] on icon at bounding box center [26, 207] width 5 height 6
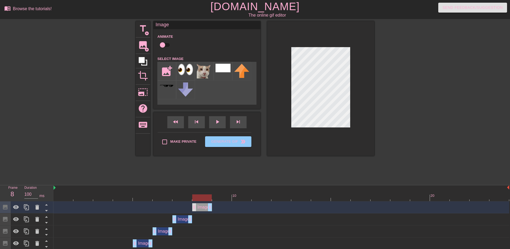
drag, startPoint x: 183, startPoint y: 206, endPoint x: 196, endPoint y: 205, distance: 13.5
click at [196, 205] on div "Image drag_handle drag_handle" at bounding box center [202, 207] width 20 height 8
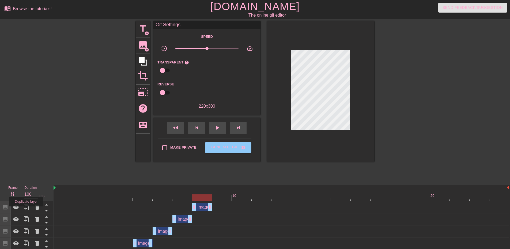
drag, startPoint x: 26, startPoint y: 210, endPoint x: 136, endPoint y: 213, distance: 109.6
click at [27, 210] on icon at bounding box center [26, 207] width 5 height 6
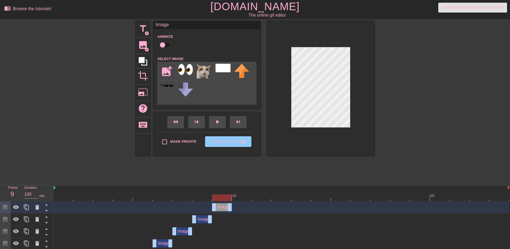
drag, startPoint x: 204, startPoint y: 207, endPoint x: 231, endPoint y: 201, distance: 27.5
click at [220, 207] on div "Image drag_handle drag_handle" at bounding box center [222, 207] width 20 height 8
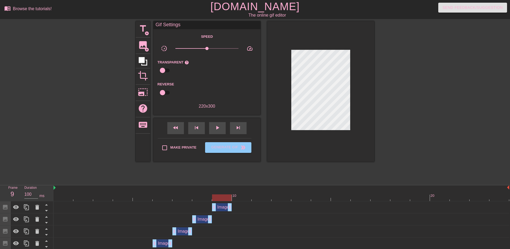
click at [200, 163] on div "title add_circle image add_circle crop photo_size_select_large help keyboard Gi…" at bounding box center [255, 101] width 239 height 161
drag, startPoint x: 26, startPoint y: 209, endPoint x: 138, endPoint y: 209, distance: 112.5
click at [26, 209] on icon at bounding box center [26, 207] width 6 height 6
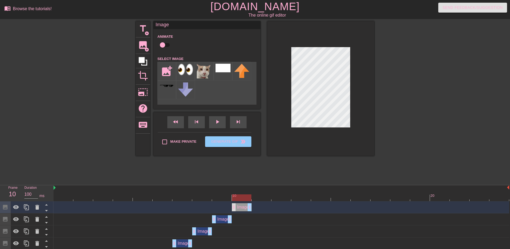
drag, startPoint x: 224, startPoint y: 206, endPoint x: 235, endPoint y: 205, distance: 10.5
click at [235, 205] on div "Image drag_handle drag_handle" at bounding box center [242, 207] width 20 height 8
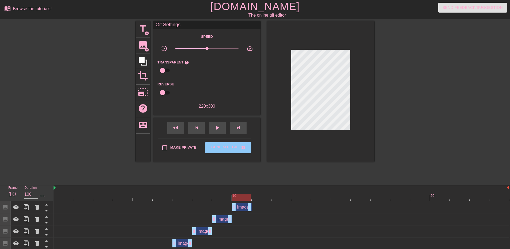
click at [245, 206] on div "Image drag_handle drag_handle" at bounding box center [242, 207] width 20 height 8
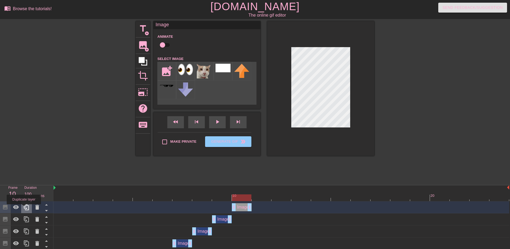
click at [26, 208] on icon at bounding box center [26, 207] width 6 height 6
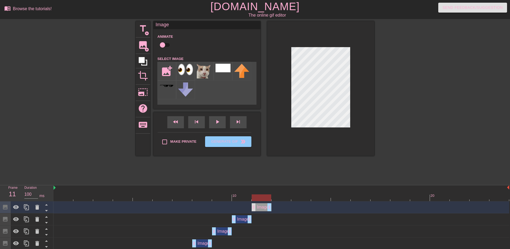
drag, startPoint x: 240, startPoint y: 208, endPoint x: 255, endPoint y: 208, distance: 15.0
click at [255, 208] on div "Image drag_handle drag_handle" at bounding box center [262, 207] width 20 height 8
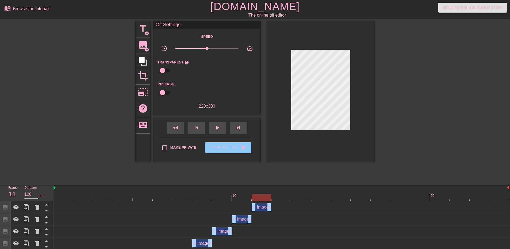
click at [260, 208] on div "Image drag_handle drag_handle" at bounding box center [262, 207] width 20 height 8
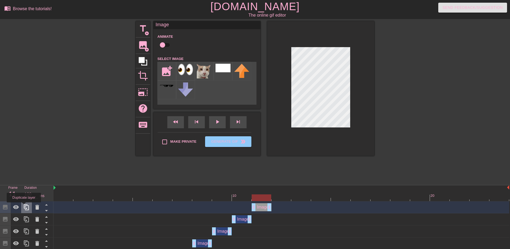
click at [24, 206] on icon at bounding box center [26, 207] width 6 height 6
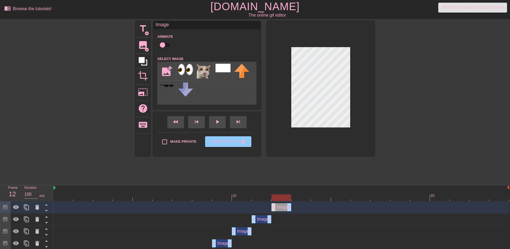
drag, startPoint x: 261, startPoint y: 205, endPoint x: 272, endPoint y: 204, distance: 10.8
click at [272, 204] on div "Image drag_handle drag_handle" at bounding box center [282, 207] width 20 height 8
click at [24, 210] on icon at bounding box center [26, 207] width 6 height 6
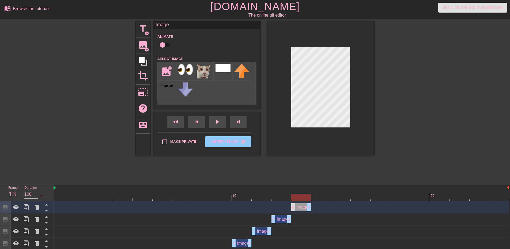
drag, startPoint x: 283, startPoint y: 206, endPoint x: 293, endPoint y: 206, distance: 11.0
click at [293, 206] on div "Image drag_handle drag_handle" at bounding box center [301, 207] width 20 height 8
click at [25, 210] on icon at bounding box center [26, 207] width 5 height 6
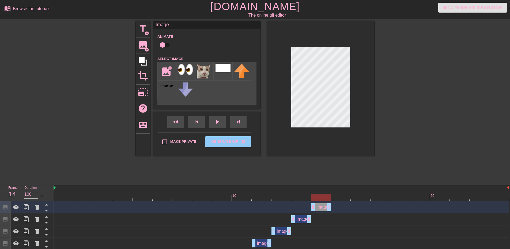
drag, startPoint x: 303, startPoint y: 206, endPoint x: 316, endPoint y: 205, distance: 13.1
click at [316, 205] on div "Image drag_handle drag_handle" at bounding box center [321, 207] width 20 height 8
click at [27, 210] on icon at bounding box center [26, 207] width 5 height 6
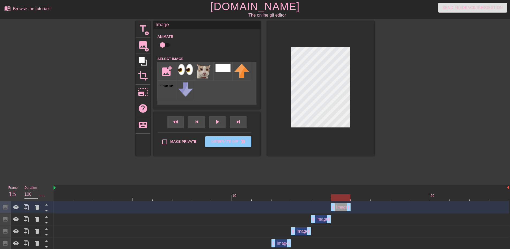
drag, startPoint x: 326, startPoint y: 205, endPoint x: 336, endPoint y: 203, distance: 10.8
click at [336, 203] on div "Image drag_handle drag_handle" at bounding box center [341, 207] width 20 height 8
click at [27, 210] on icon at bounding box center [26, 207] width 5 height 6
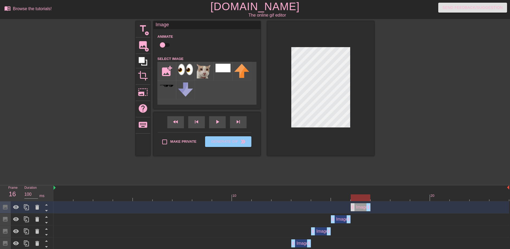
drag, startPoint x: 340, startPoint y: 207, endPoint x: 351, endPoint y: 205, distance: 11.4
click at [351, 205] on div "Image drag_handle drag_handle" at bounding box center [361, 207] width 20 height 8
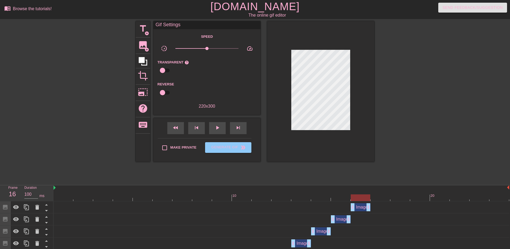
click at [362, 208] on div "Image drag_handle drag_handle" at bounding box center [361, 207] width 20 height 8
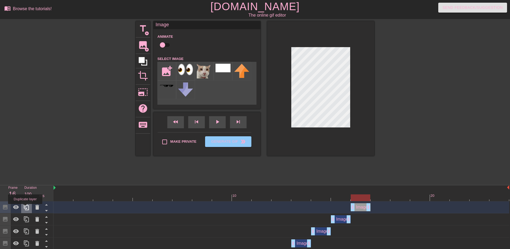
click at [25, 208] on icon at bounding box center [26, 207] width 6 height 6
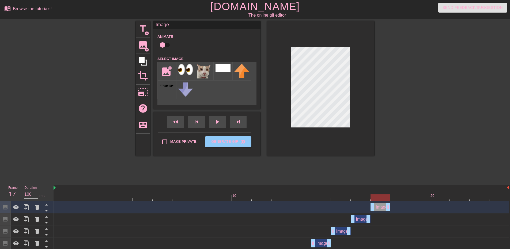
drag, startPoint x: 361, startPoint y: 204, endPoint x: 372, endPoint y: 202, distance: 11.1
click at [372, 202] on div "Image drag_handle drag_handle" at bounding box center [282, 207] width 456 height 12
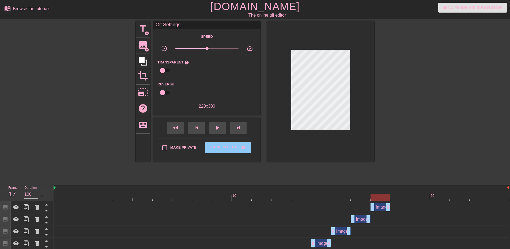
click at [381, 208] on div "Image drag_handle drag_handle" at bounding box center [381, 207] width 20 height 8
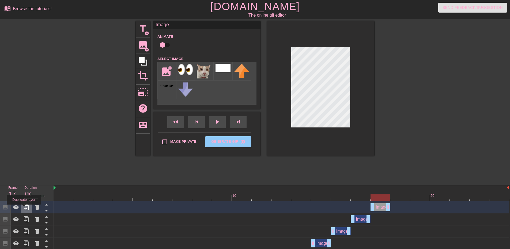
click at [25, 206] on icon at bounding box center [26, 207] width 5 height 6
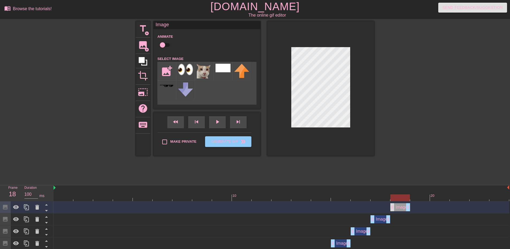
drag, startPoint x: 390, startPoint y: 206, endPoint x: 394, endPoint y: 205, distance: 3.8
click at [394, 205] on div "Image drag_handle drag_handle" at bounding box center [400, 207] width 20 height 8
click at [26, 213] on div at bounding box center [26, 207] width 11 height 12
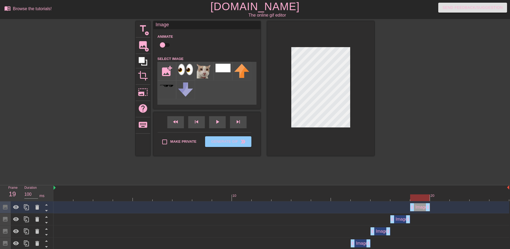
drag, startPoint x: 397, startPoint y: 208, endPoint x: 409, endPoint y: 208, distance: 12.1
click at [409, 208] on div "Image drag_handle drag_handle" at bounding box center [282, 207] width 456 height 8
click at [26, 209] on icon at bounding box center [26, 207] width 6 height 6
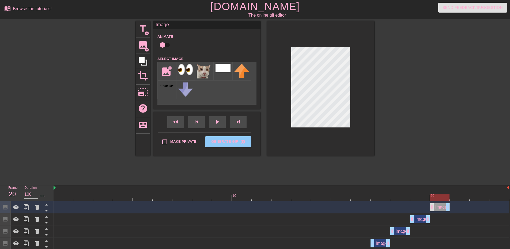
drag, startPoint x: 418, startPoint y: 207, endPoint x: 431, endPoint y: 206, distance: 12.9
click at [431, 206] on div "Image drag_handle drag_handle" at bounding box center [440, 207] width 20 height 8
click at [25, 209] on icon at bounding box center [26, 207] width 5 height 6
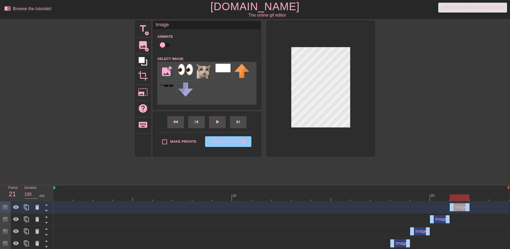
drag, startPoint x: 443, startPoint y: 208, endPoint x: 456, endPoint y: 208, distance: 13.1
click at [456, 208] on div "Image drag_handle drag_handle" at bounding box center [460, 207] width 20 height 8
drag, startPoint x: 24, startPoint y: 209, endPoint x: 29, endPoint y: 208, distance: 4.7
click at [25, 209] on icon at bounding box center [26, 207] width 5 height 6
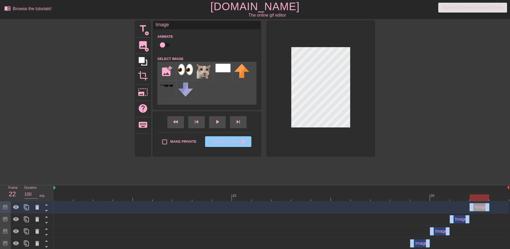
drag, startPoint x: 463, startPoint y: 209, endPoint x: 474, endPoint y: 208, distance: 11.1
click at [474, 208] on div "Image drag_handle drag_handle" at bounding box center [480, 207] width 20 height 8
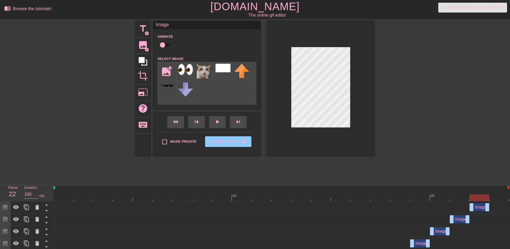
click at [481, 208] on div "Image drag_handle drag_handle" at bounding box center [480, 207] width 20 height 8
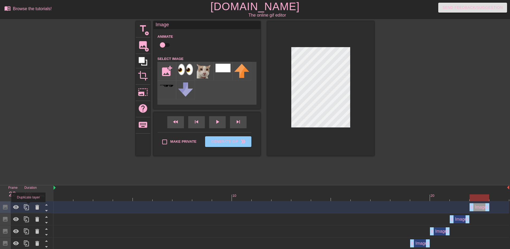
click at [26, 207] on icon at bounding box center [26, 207] width 6 height 6
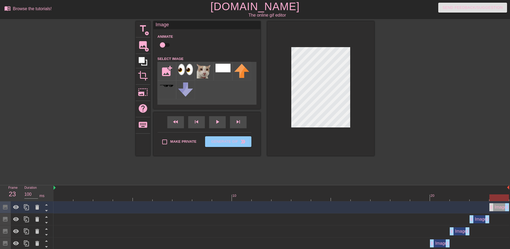
drag, startPoint x: 478, startPoint y: 206, endPoint x: 490, endPoint y: 206, distance: 11.8
click at [490, 206] on div "Image drag_handle drag_handle" at bounding box center [499, 207] width 20 height 8
click at [282, 98] on div at bounding box center [320, 88] width 107 height 135
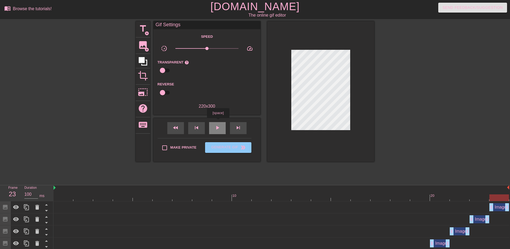
click at [218, 122] on div "play_arrow" at bounding box center [217, 128] width 17 height 12
click at [248, 174] on div "title add_circle image add_circle crop photo_size_select_large help keyboard Gi…" at bounding box center [255, 101] width 239 height 161
click at [199, 172] on div "title add_circle image add_circle crop photo_size_select_large help keyboard Gi…" at bounding box center [255, 101] width 239 height 161
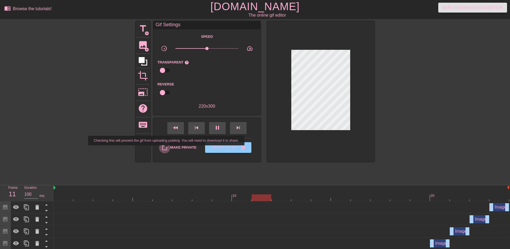
click at [167, 149] on input "Make Private" at bounding box center [164, 147] width 11 height 11
checkbox input "true"
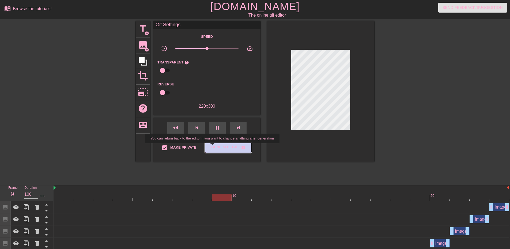
click at [213, 147] on span "Generate Gif double_arrow" at bounding box center [228, 147] width 42 height 6
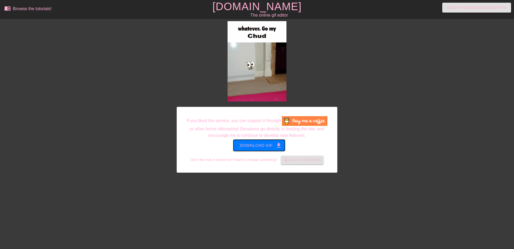
click at [258, 144] on span "Download gif get_app" at bounding box center [259, 145] width 39 height 7
